Goal: Task Accomplishment & Management: Manage account settings

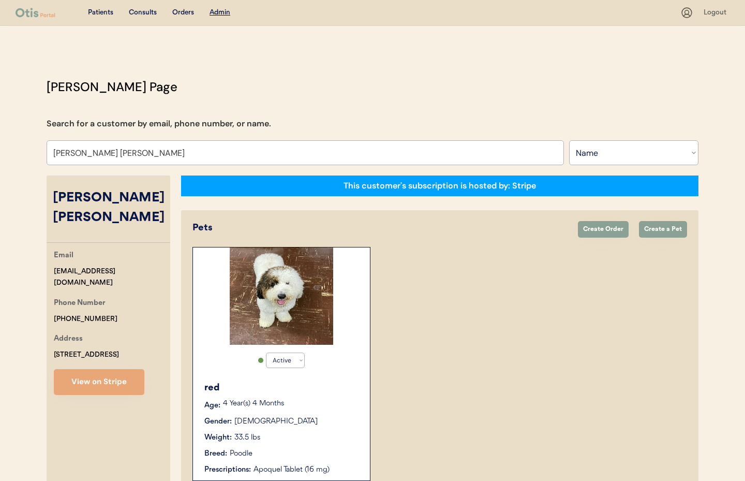
select select ""Name""
select select "true"
click at [154, 12] on div "Consults" at bounding box center [143, 13] width 28 height 10
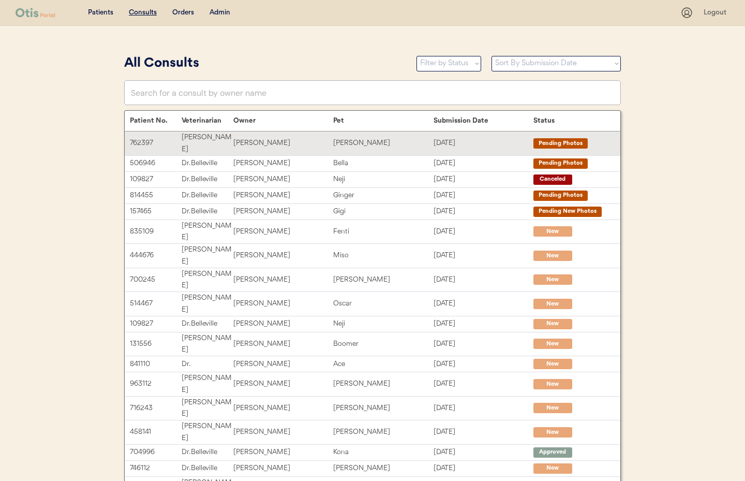
click at [287, 139] on div "[PERSON_NAME]" at bounding box center [283, 143] width 100 height 12
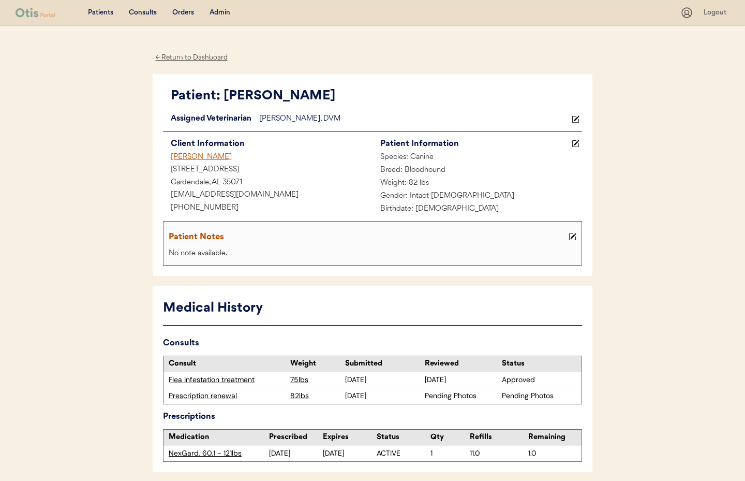
click at [218, 394] on div "Prescription renewal" at bounding box center [227, 396] width 116 height 10
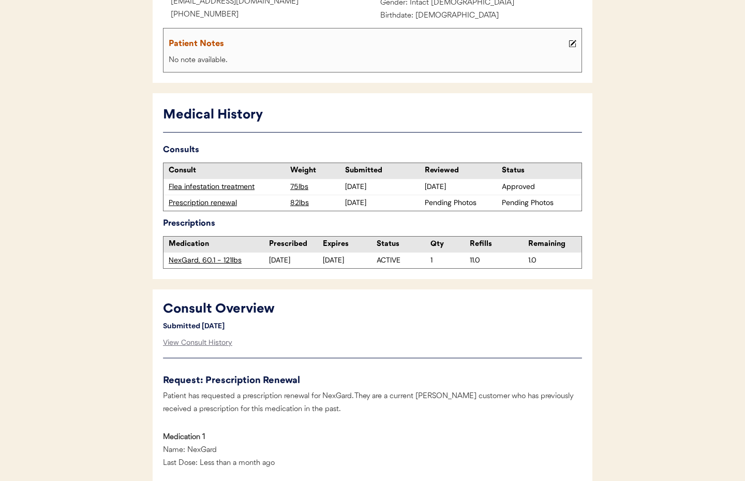
scroll to position [285, 0]
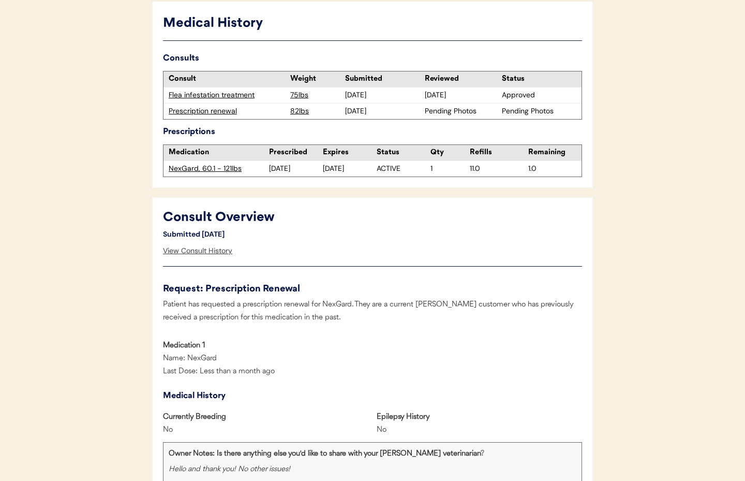
click at [191, 253] on div "View Consult History" at bounding box center [197, 251] width 69 height 21
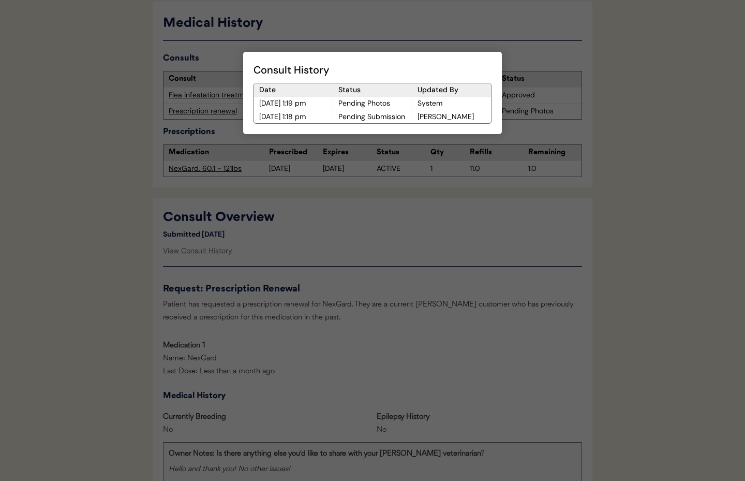
click at [393, 265] on div at bounding box center [372, 240] width 745 height 481
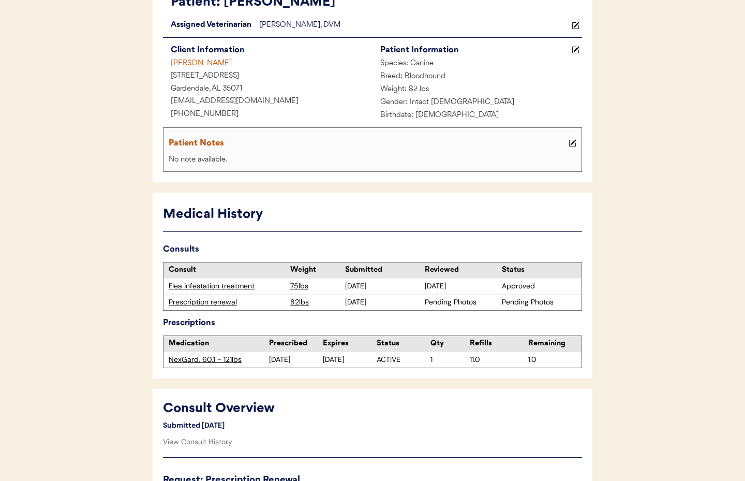
scroll to position [0, 0]
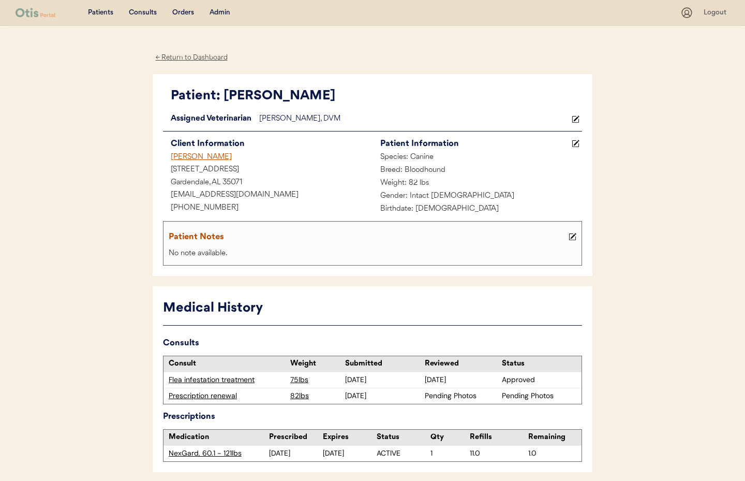
click at [169, 56] on div "← Return to Dashboard" at bounding box center [192, 58] width 78 height 12
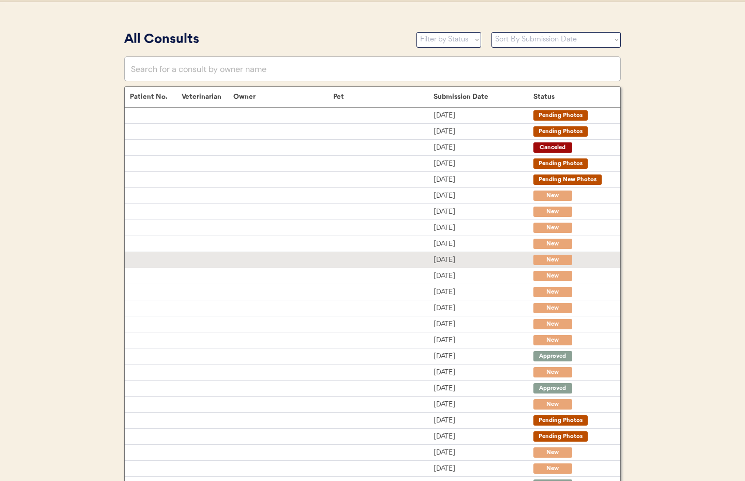
scroll to position [28, 0]
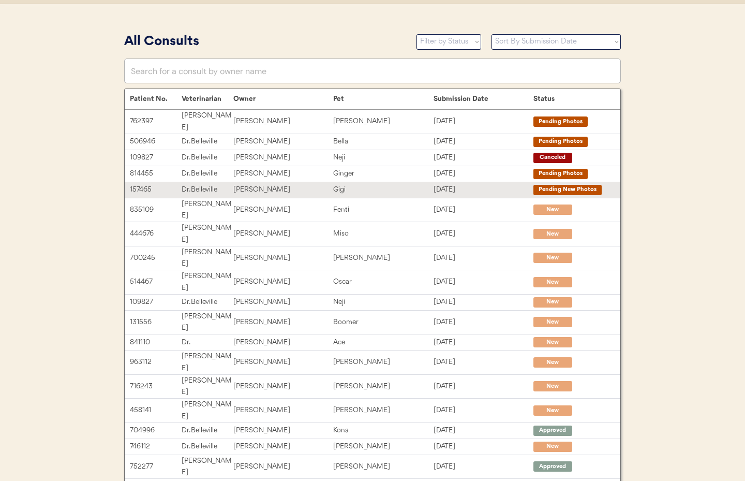
click at [306, 182] on div "157465 Dr. Belleville Jeff Abrahamson Gigi Sep 14, 2025 Pending New Photos" at bounding box center [373, 190] width 496 height 16
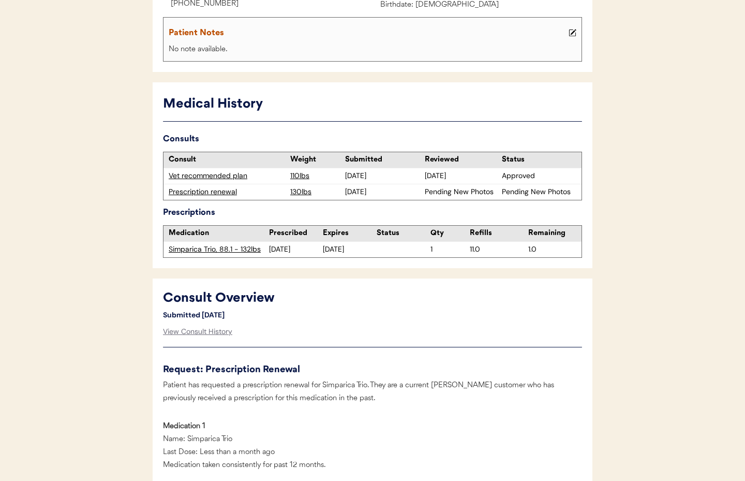
scroll to position [241, 0]
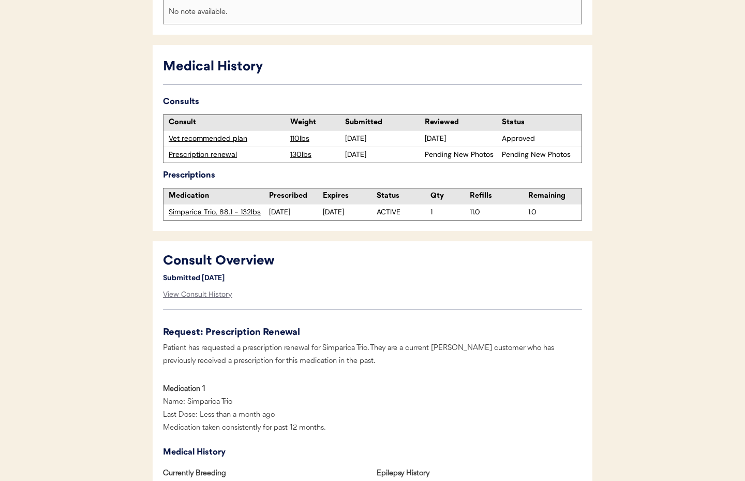
click at [194, 155] on div "Prescription renewal" at bounding box center [227, 155] width 116 height 10
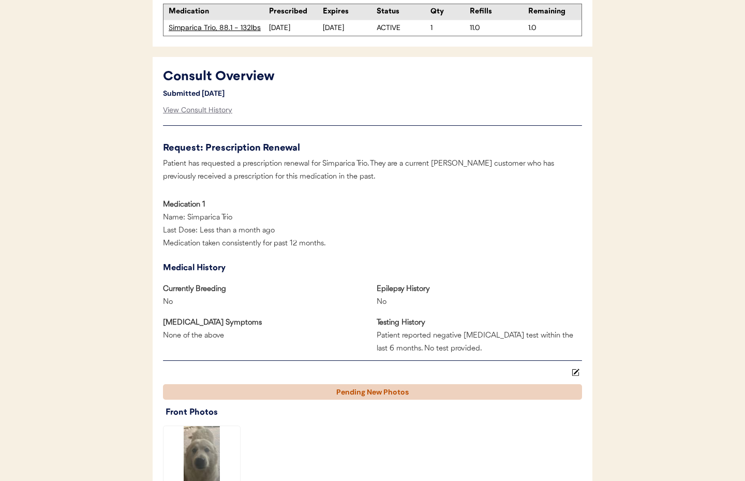
scroll to position [426, 0]
click at [188, 108] on div "View Consult History" at bounding box center [197, 109] width 69 height 21
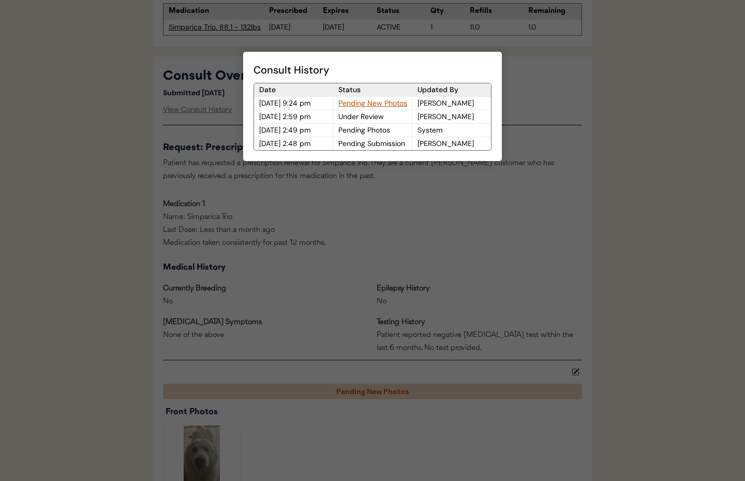
click at [361, 103] on div "Pending New Photos" at bounding box center [372, 103] width 79 height 13
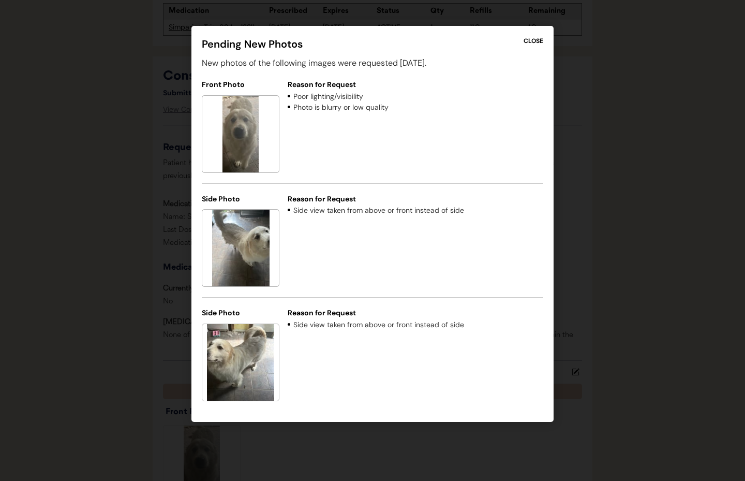
click at [530, 42] on div "CLOSE" at bounding box center [534, 40] width 20 height 9
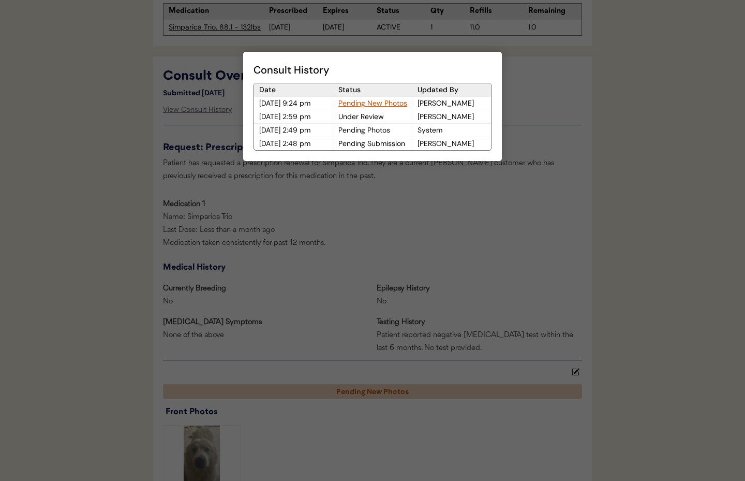
click at [354, 204] on div at bounding box center [372, 240] width 745 height 481
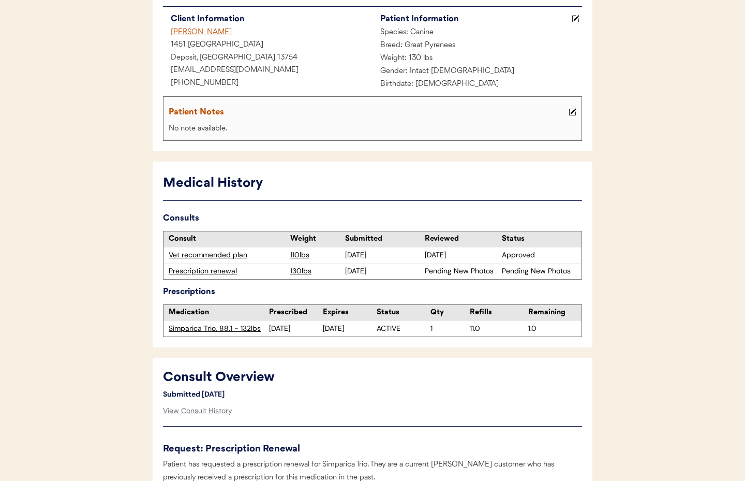
scroll to position [0, 0]
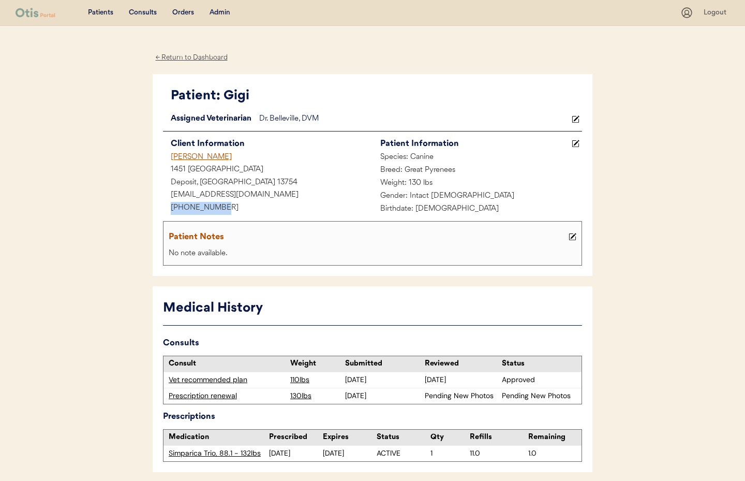
drag, startPoint x: 222, startPoint y: 204, endPoint x: 155, endPoint y: 204, distance: 66.8
click at [155, 204] on div "Patient: Gigi Loading... Assigned Veterinarian Dr. Belleville, DVM Client Infor…" at bounding box center [373, 175] width 440 height 202
copy div "+17325474576"
click at [223, 3] on div "Patients Consults Orders Admin Logout" at bounding box center [372, 13] width 745 height 26
click at [224, 12] on div "Admin" at bounding box center [220, 13] width 21 height 10
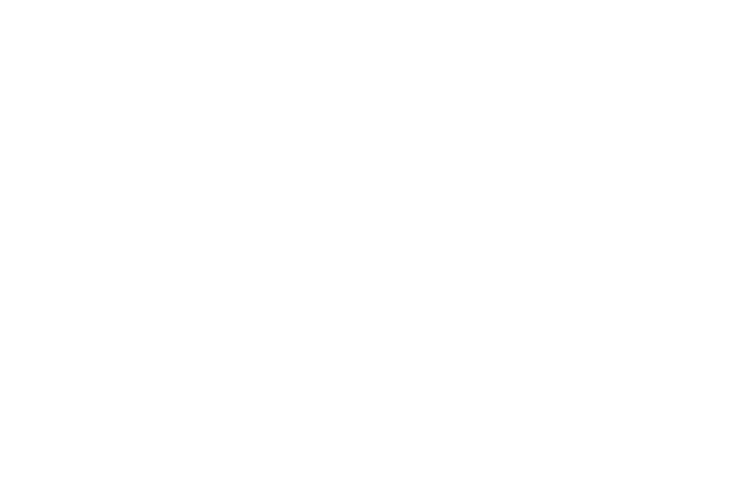
select select ""Name""
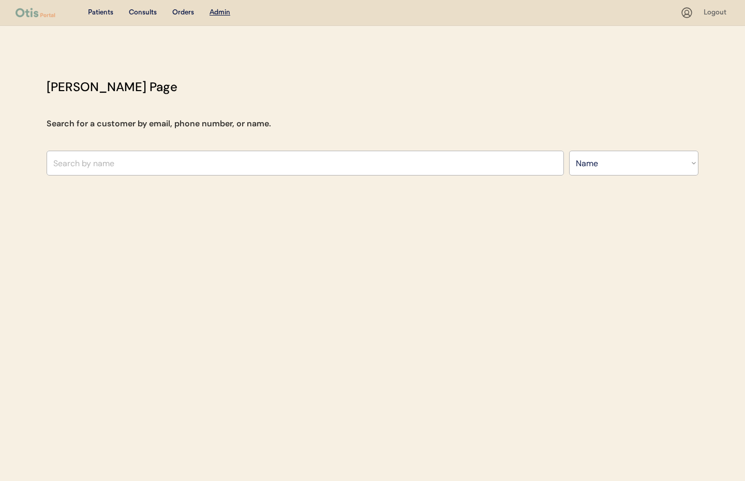
click at [145, 11] on div "Consults" at bounding box center [143, 13] width 28 height 10
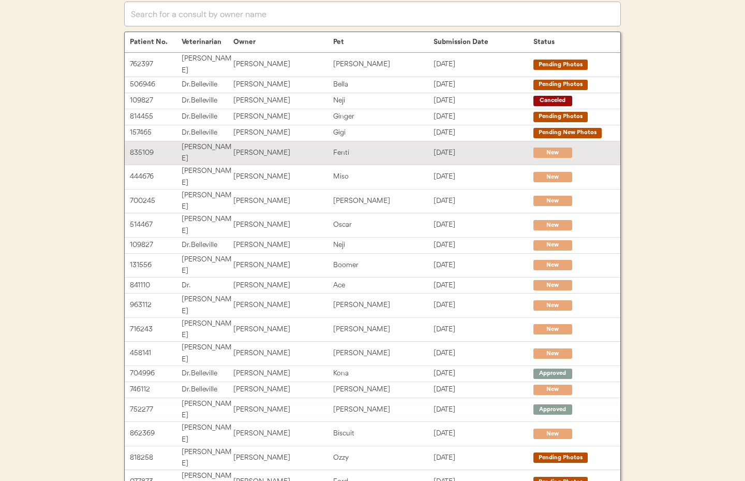
scroll to position [101, 0]
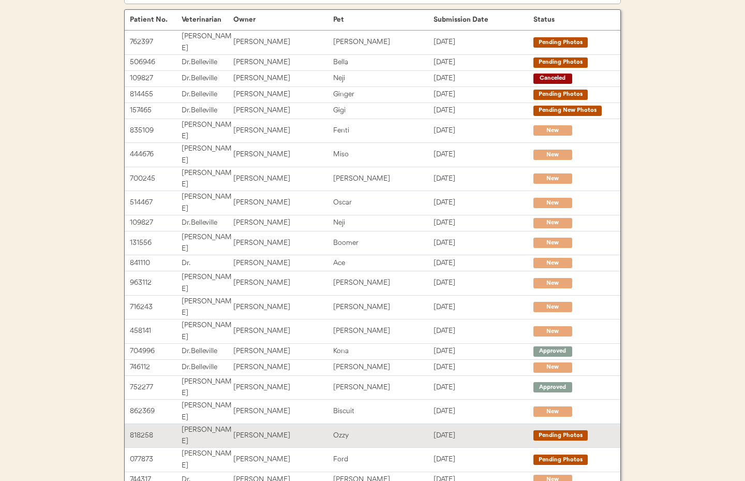
click at [299, 430] on div "[PERSON_NAME]" at bounding box center [283, 436] width 100 height 12
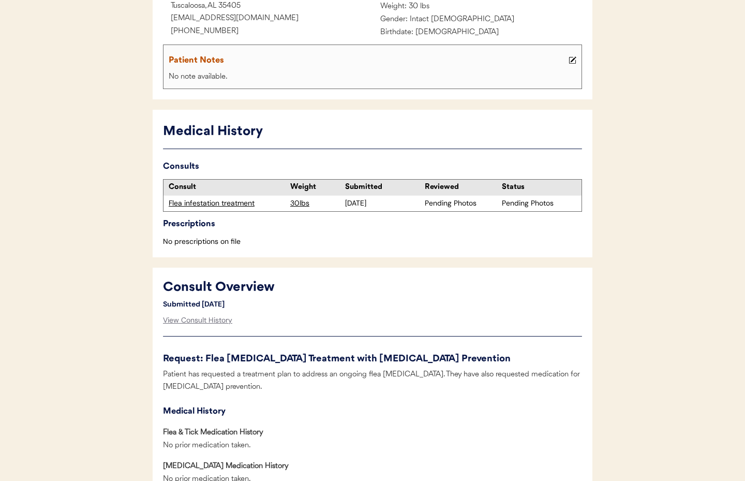
scroll to position [175, 0]
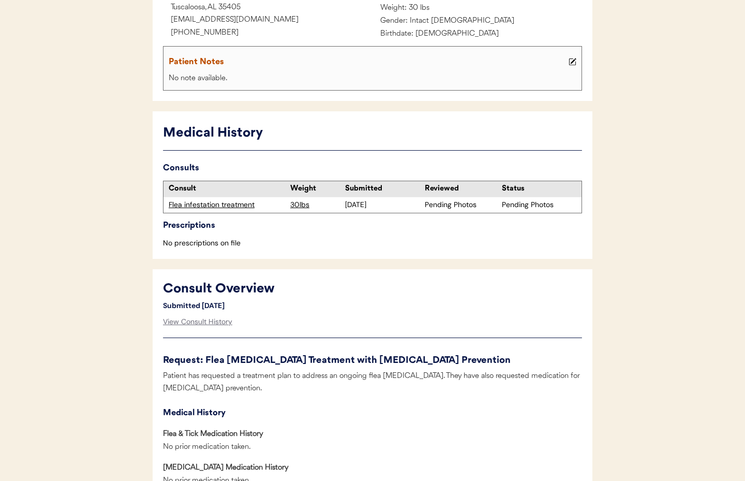
click at [227, 202] on div "Flea infestation treatment" at bounding box center [227, 205] width 116 height 10
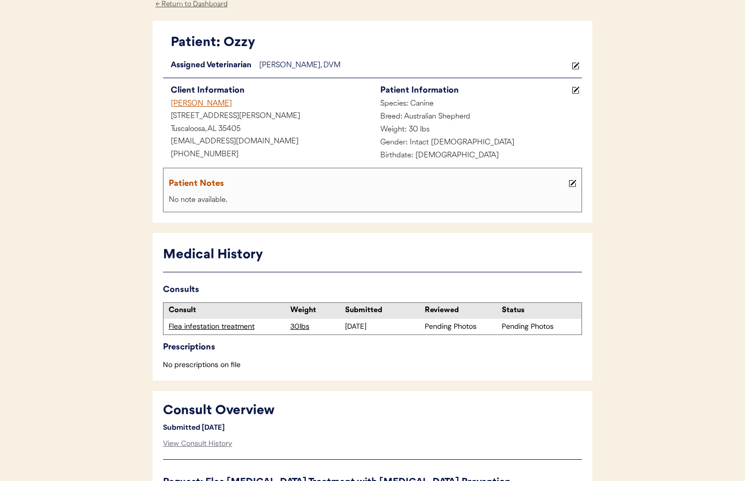
scroll to position [0, 0]
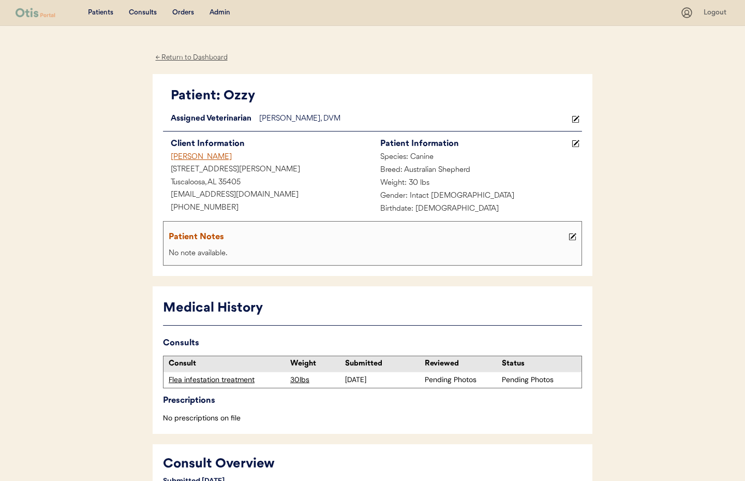
click at [187, 55] on div "← Return to Dashboard" at bounding box center [192, 58] width 78 height 12
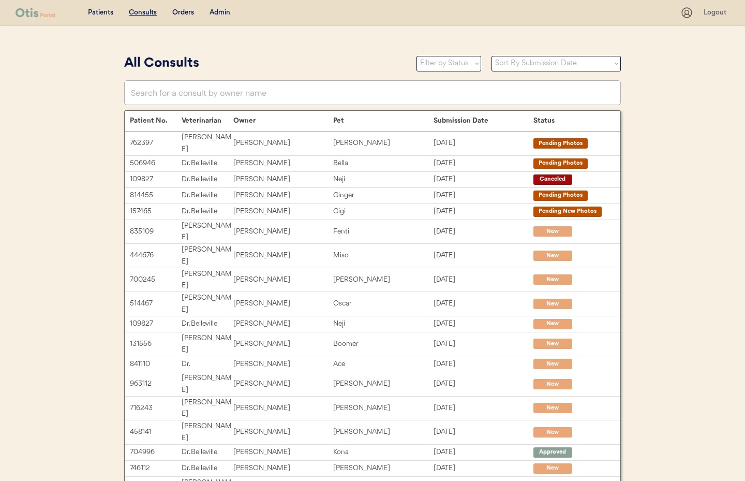
click at [222, 13] on div "Admin" at bounding box center [220, 13] width 21 height 10
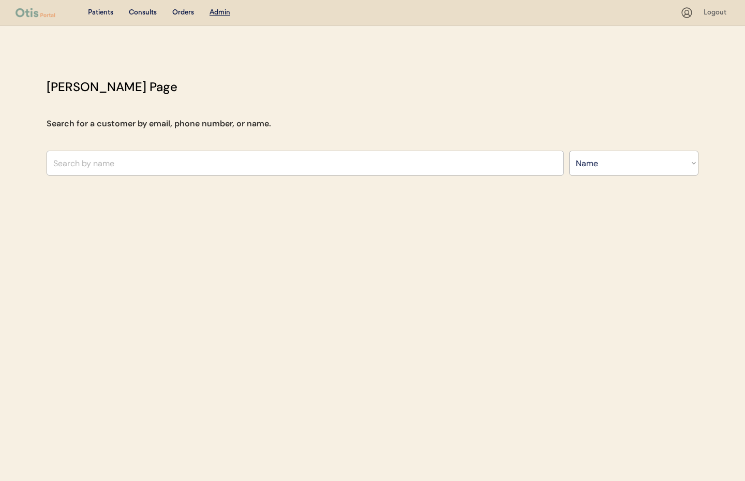
select select ""Name""
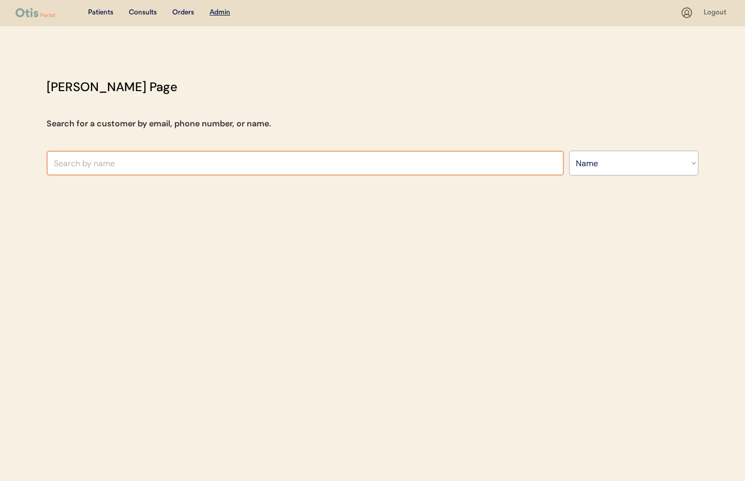
click at [160, 163] on input "text" at bounding box center [306, 163] width 518 height 25
type input "Nat"
type input "Natalie Walker"
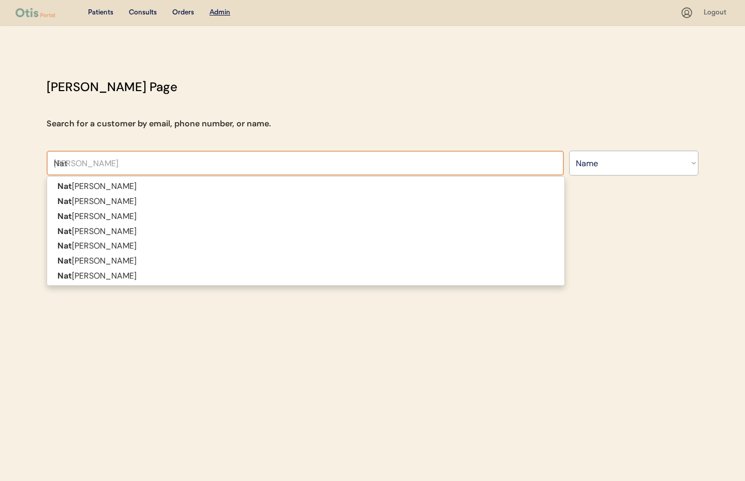
type input "Nata"
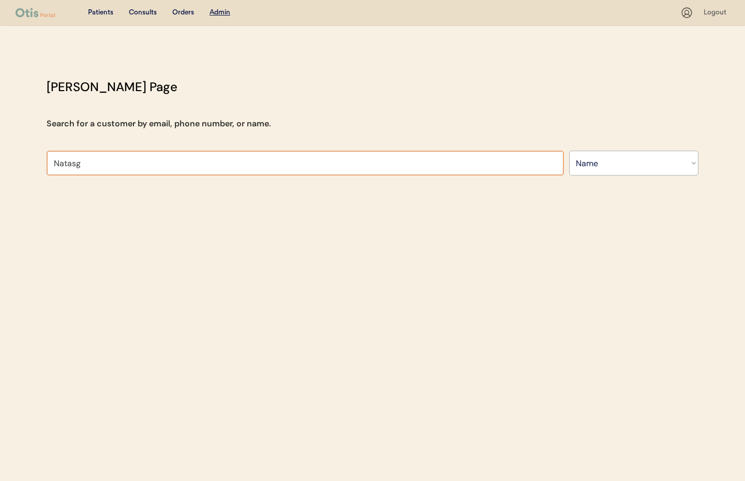
type input "Natas"
type input "Natascha Grief"
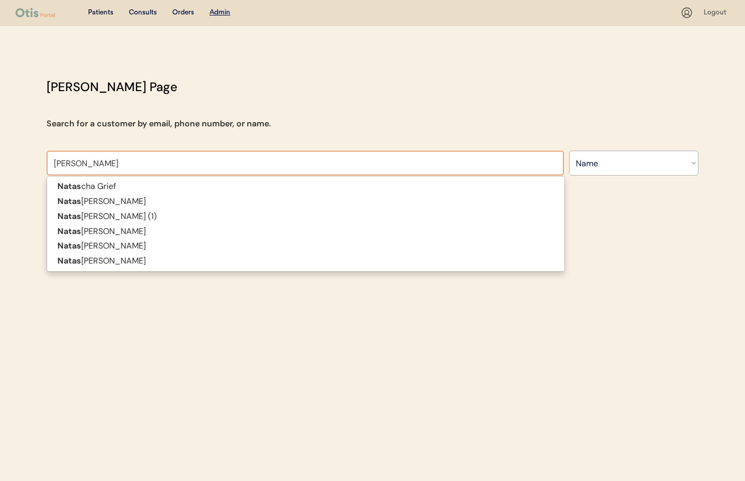
type input "Natasha"
type input "Natasha Ginn"
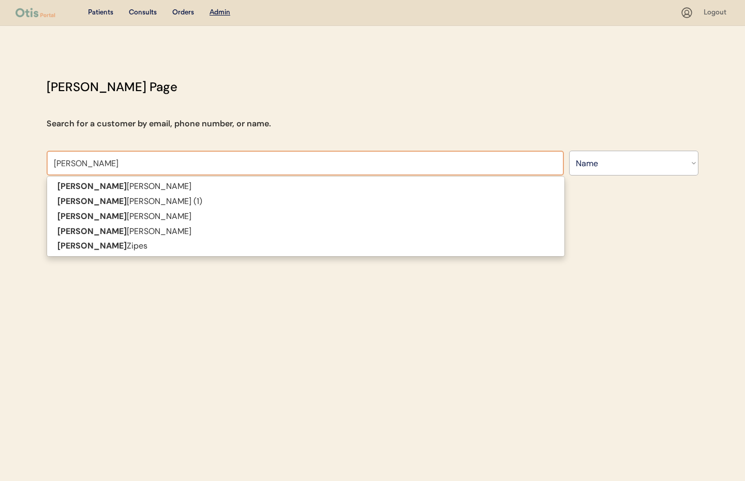
type input "Natasha Zi"
type input "[PERSON_NAME]"
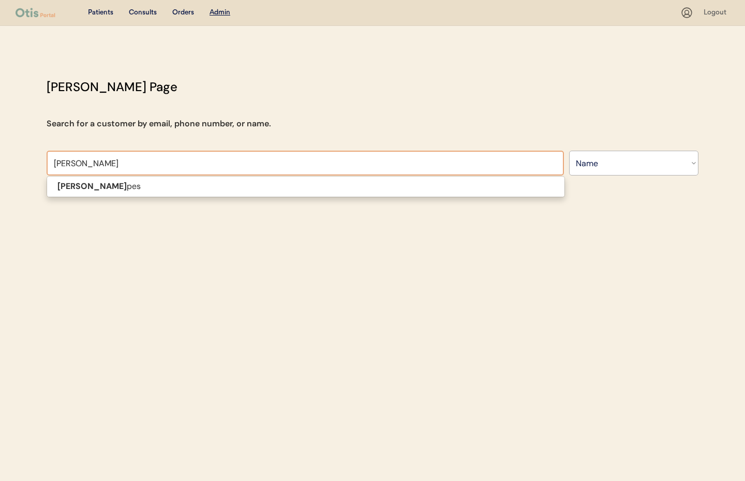
type input "Natasha Zipe"
type input "[PERSON_NAME]"
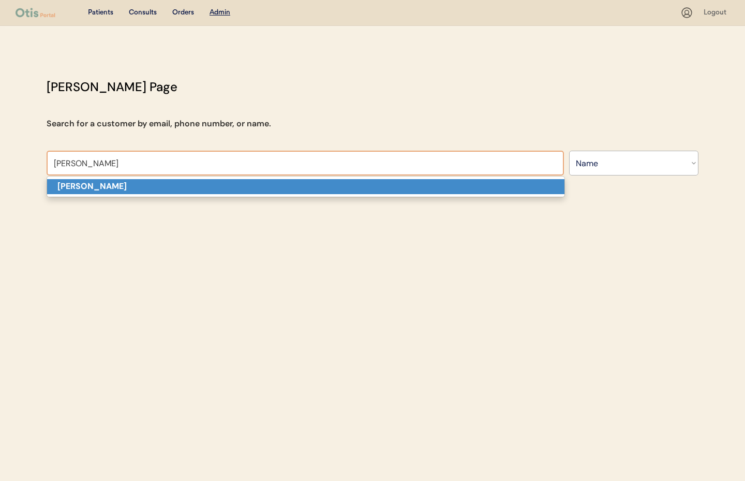
click at [158, 188] on p "[PERSON_NAME]" at bounding box center [306, 186] width 518 height 15
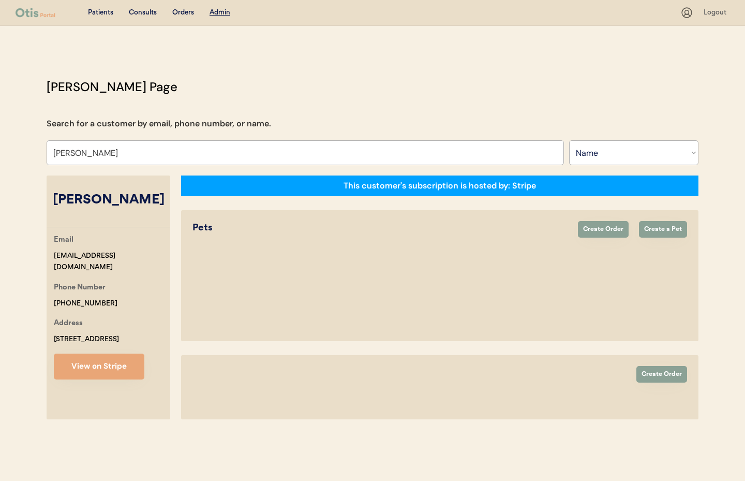
select select "true"
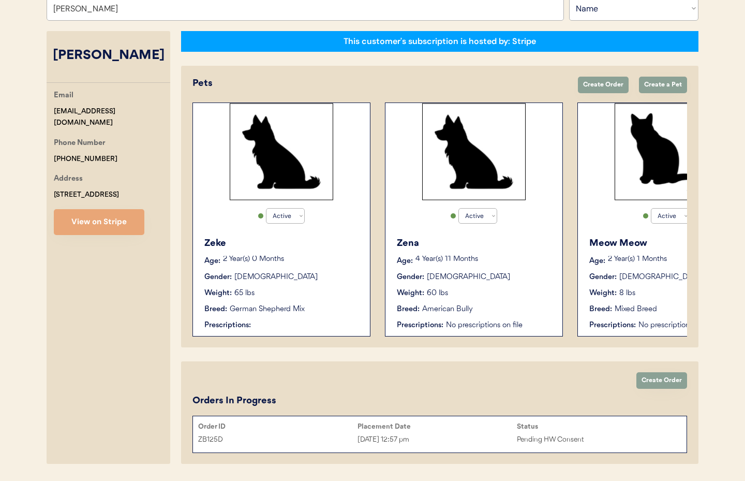
scroll to position [175, 0]
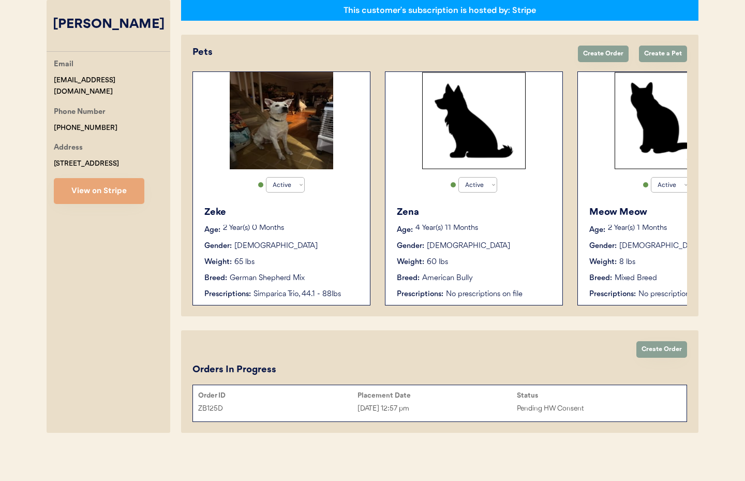
type input "[PERSON_NAME]"
click at [285, 257] on div "Weight: 65 lbs" at bounding box center [281, 262] width 155 height 11
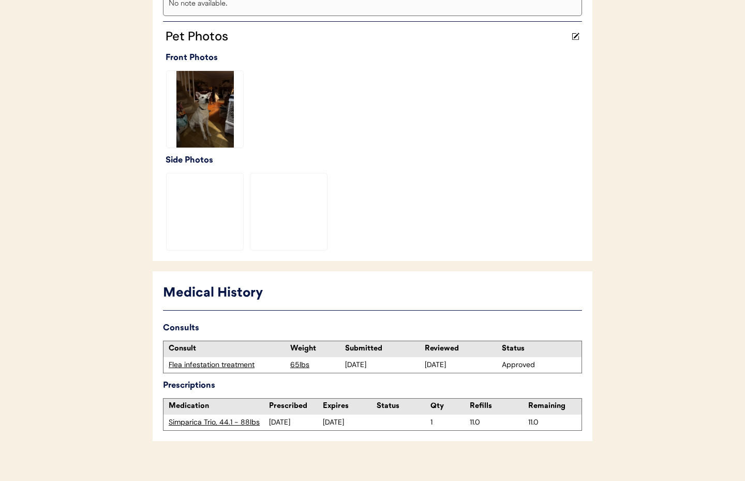
scroll to position [277, 0]
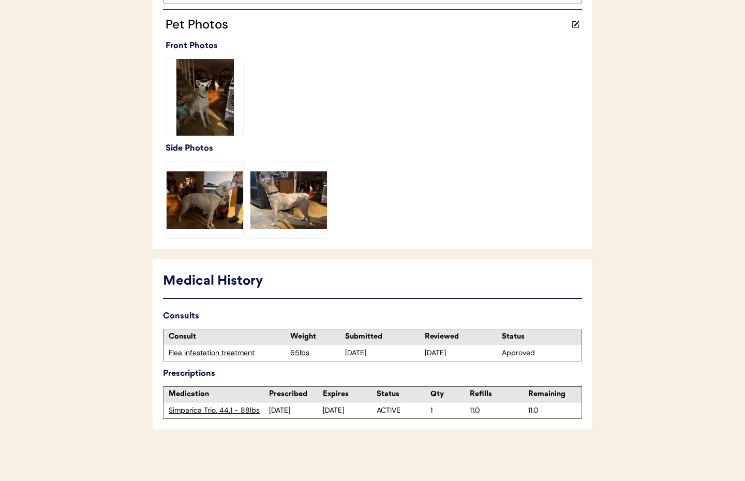
click at [214, 412] on div "Simparica Trio, 44.1 - 88lbs" at bounding box center [219, 410] width 100 height 10
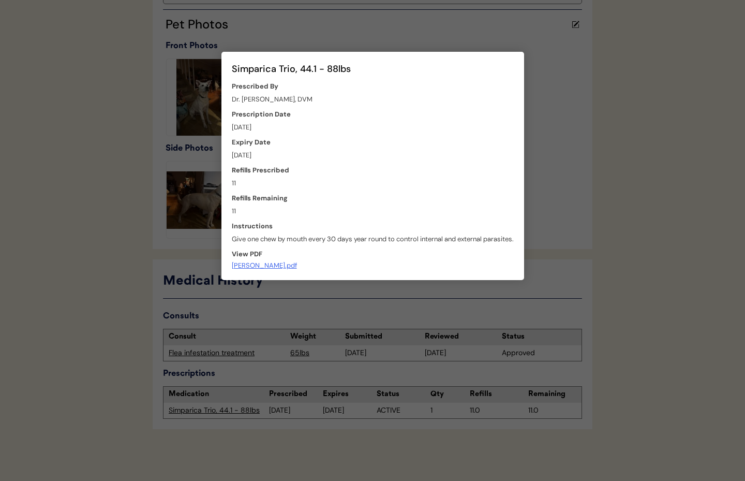
drag, startPoint x: 390, startPoint y: 295, endPoint x: 386, endPoint y: 285, distance: 10.5
click at [390, 295] on div at bounding box center [372, 240] width 745 height 481
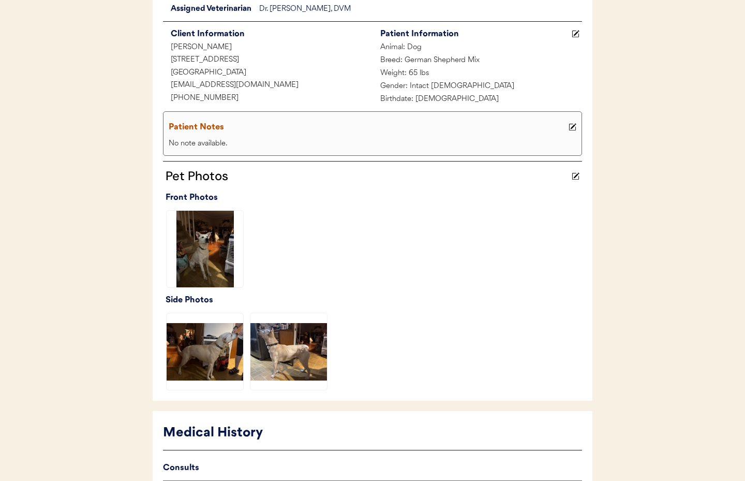
scroll to position [0, 0]
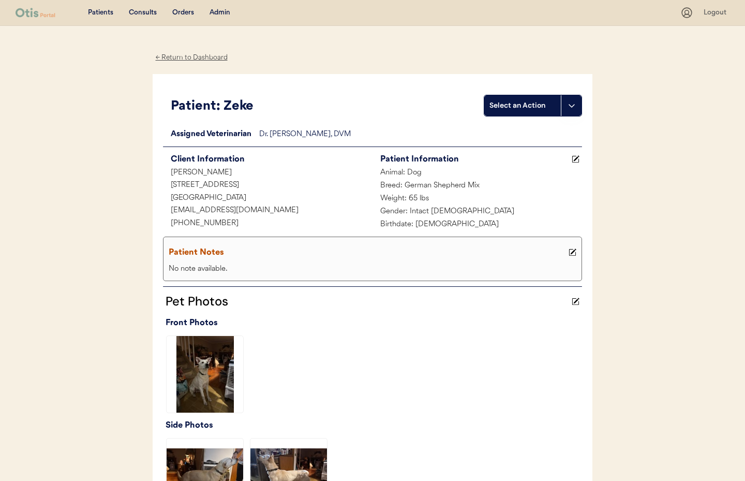
click at [190, 57] on div "← Return to Dashboard" at bounding box center [192, 58] width 78 height 12
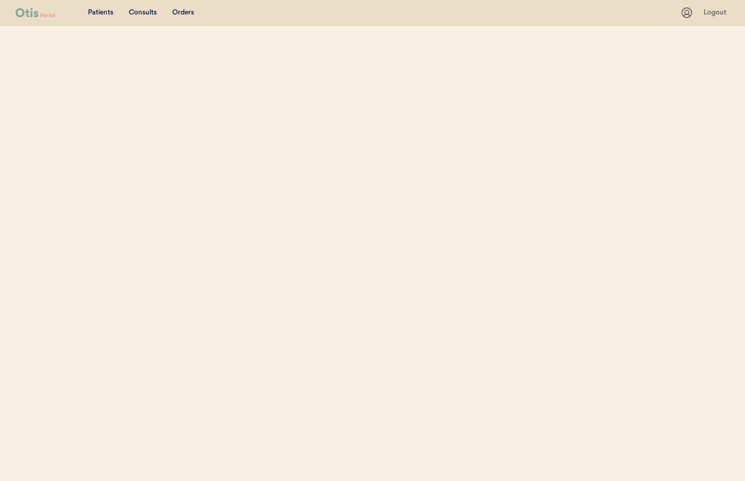
select select ""Name""
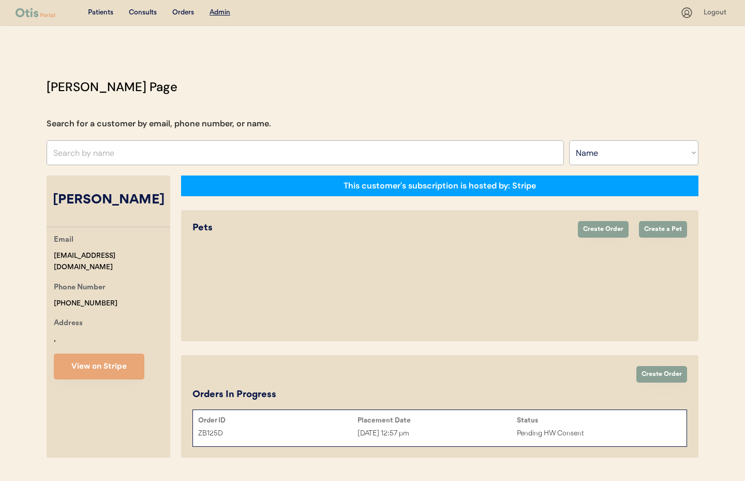
select select "true"
